Goal: Find specific page/section: Find specific page/section

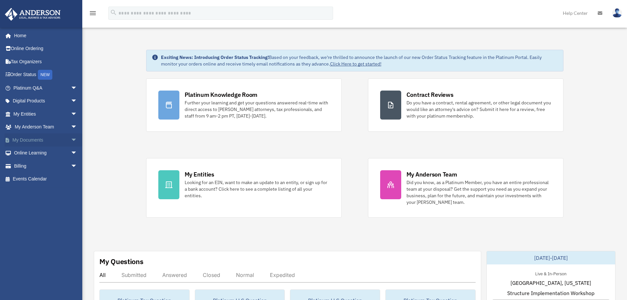
click at [71, 138] on span "arrow_drop_down" at bounding box center [77, 139] width 13 height 13
click at [23, 155] on span at bounding box center [21, 153] width 4 height 5
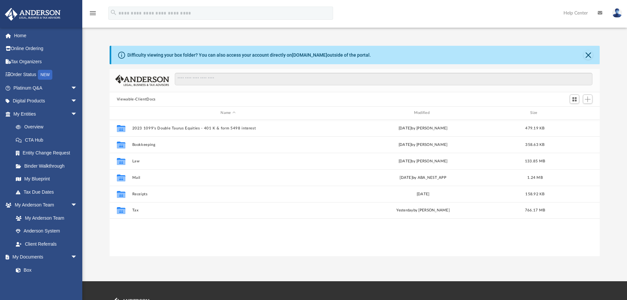
scroll to position [145, 485]
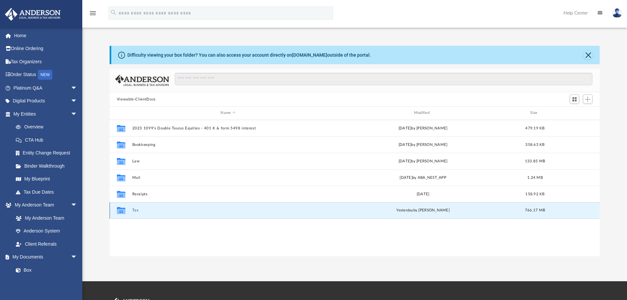
click at [134, 208] on button "Tax" at bounding box center [228, 210] width 192 height 4
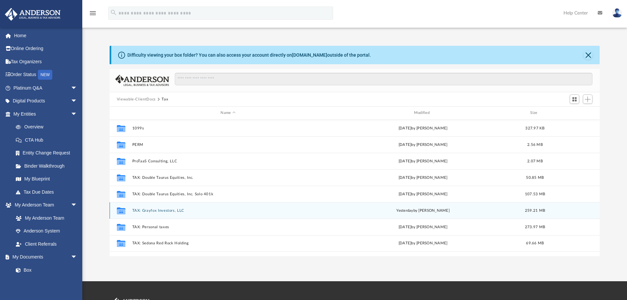
click at [148, 212] on button "TAX: Grayfox Investors, LLC" at bounding box center [228, 210] width 192 height 4
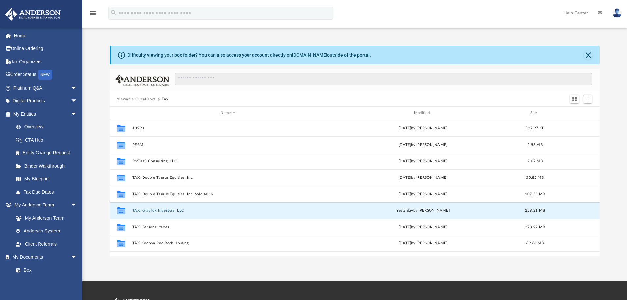
click at [148, 212] on button "TAX: Grayfox Investors, LLC" at bounding box center [228, 210] width 192 height 4
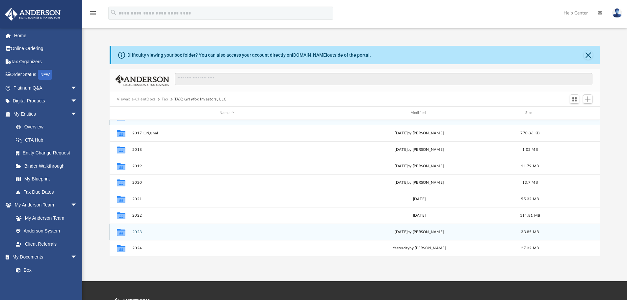
scroll to position [12, 0]
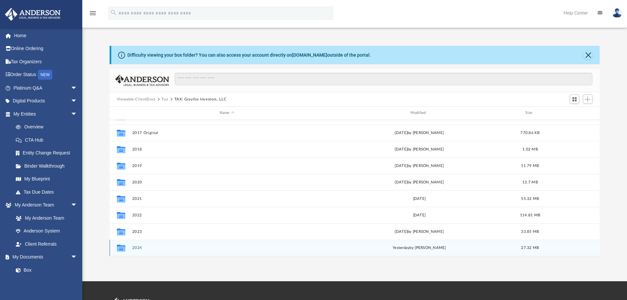
click at [143, 249] on button "2024" at bounding box center [226, 247] width 189 height 4
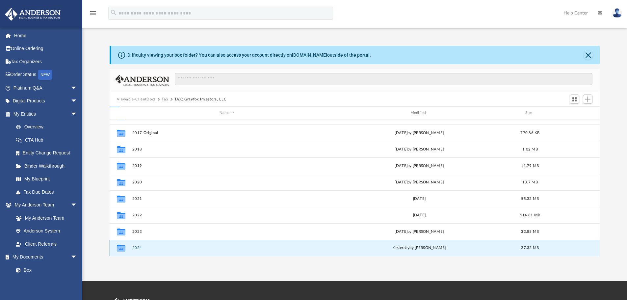
click at [143, 249] on button "2024" at bounding box center [226, 247] width 189 height 4
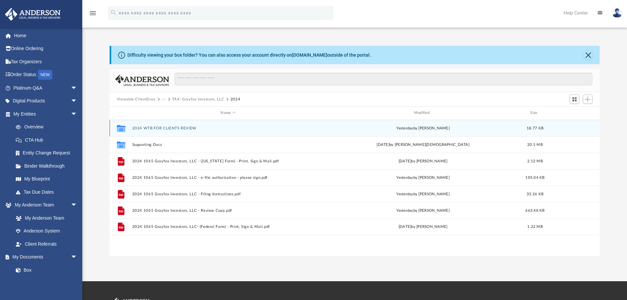
scroll to position [0, 0]
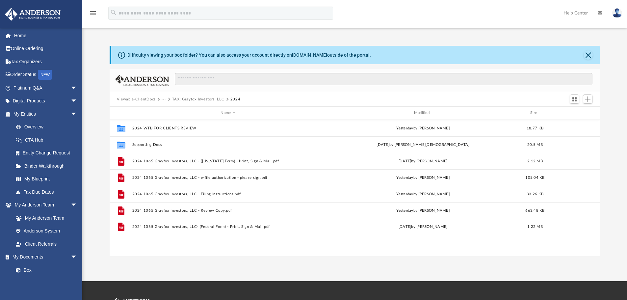
click at [614, 14] on img at bounding box center [617, 13] width 10 height 10
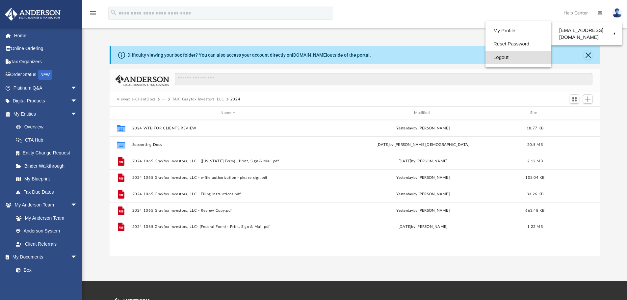
click at [487, 59] on link "Logout" at bounding box center [518, 57] width 66 height 13
